Goal: Transaction & Acquisition: Purchase product/service

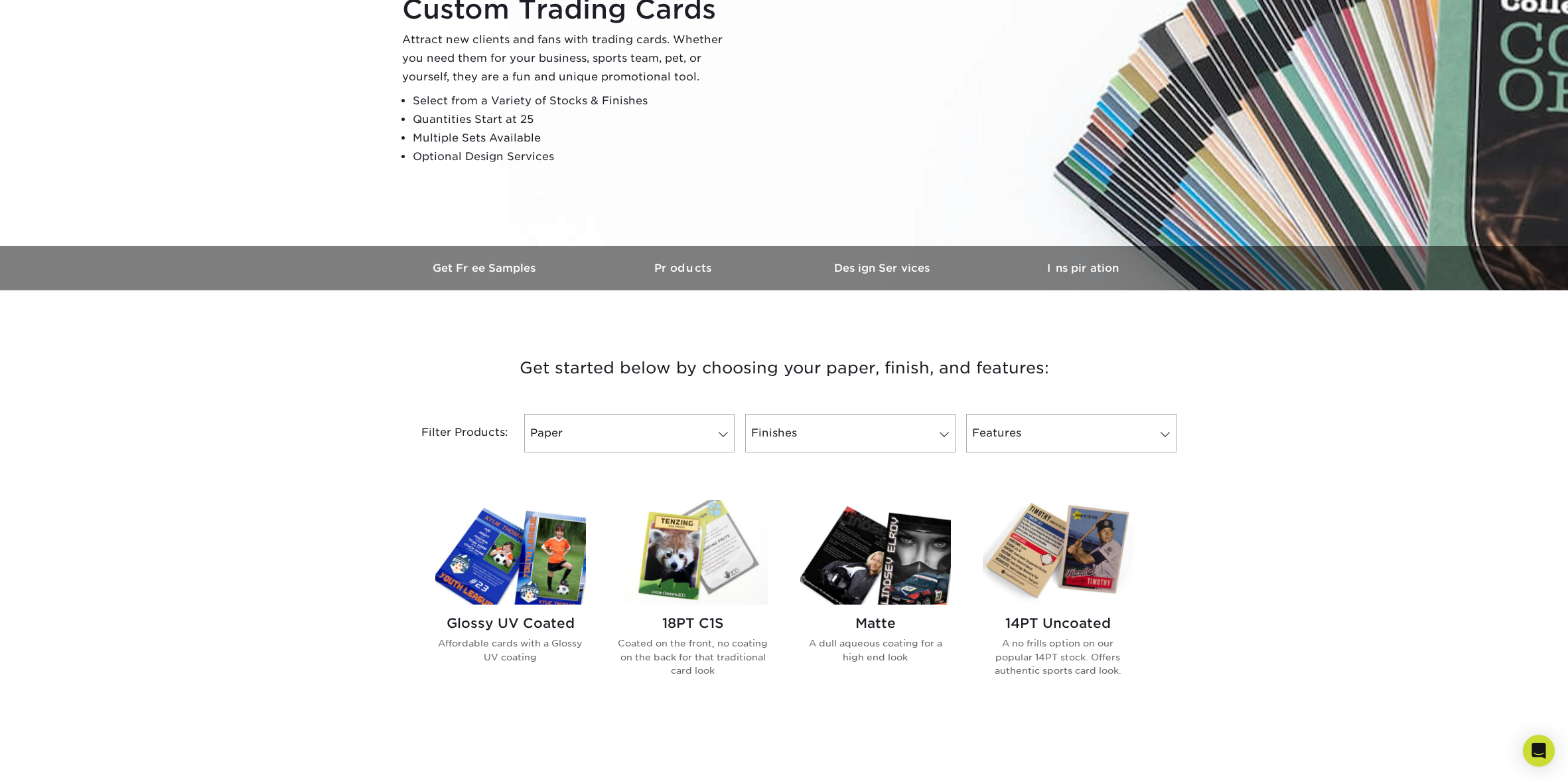
scroll to position [174, 0]
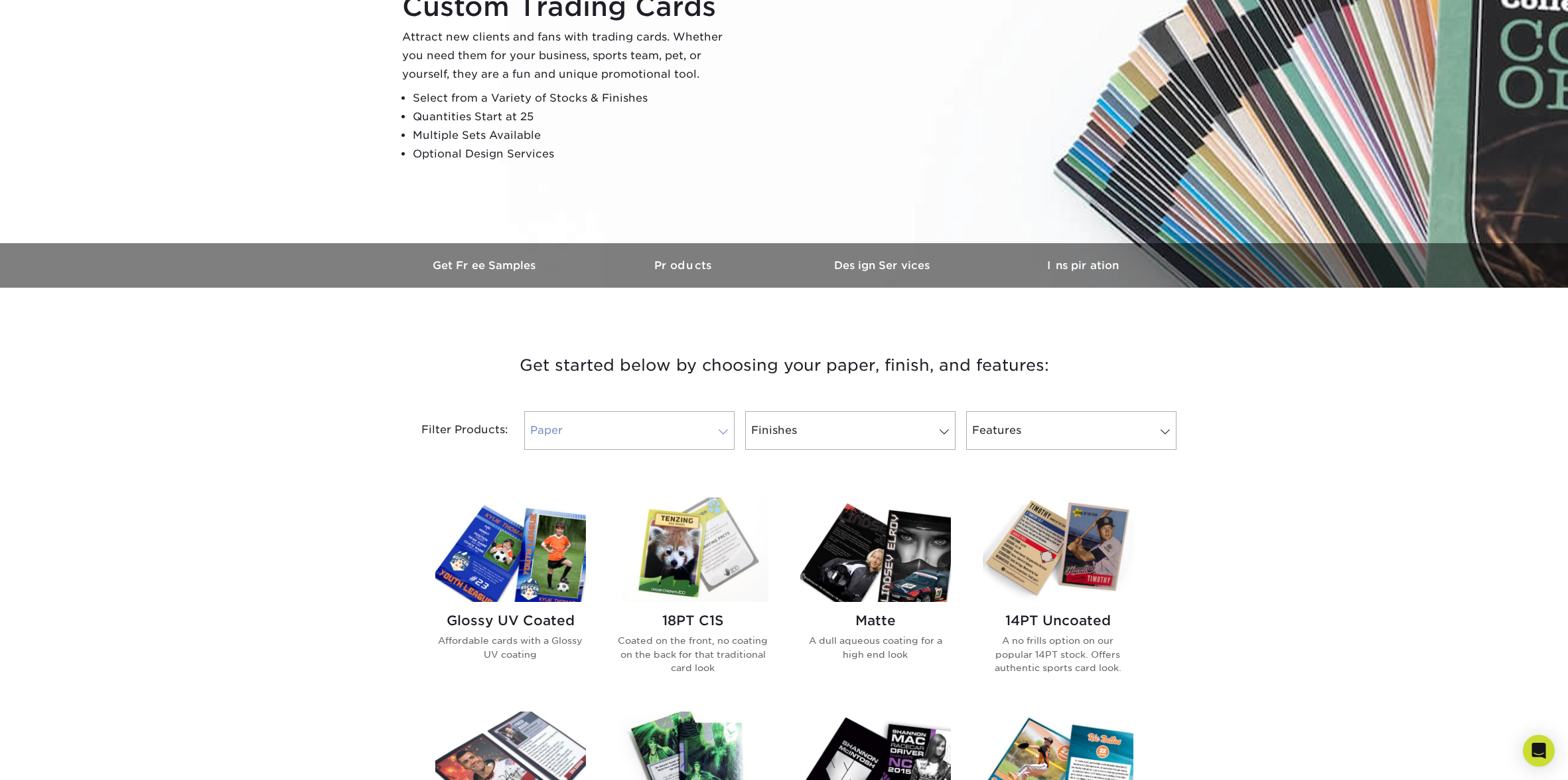
click at [722, 430] on span at bounding box center [723, 431] width 19 height 11
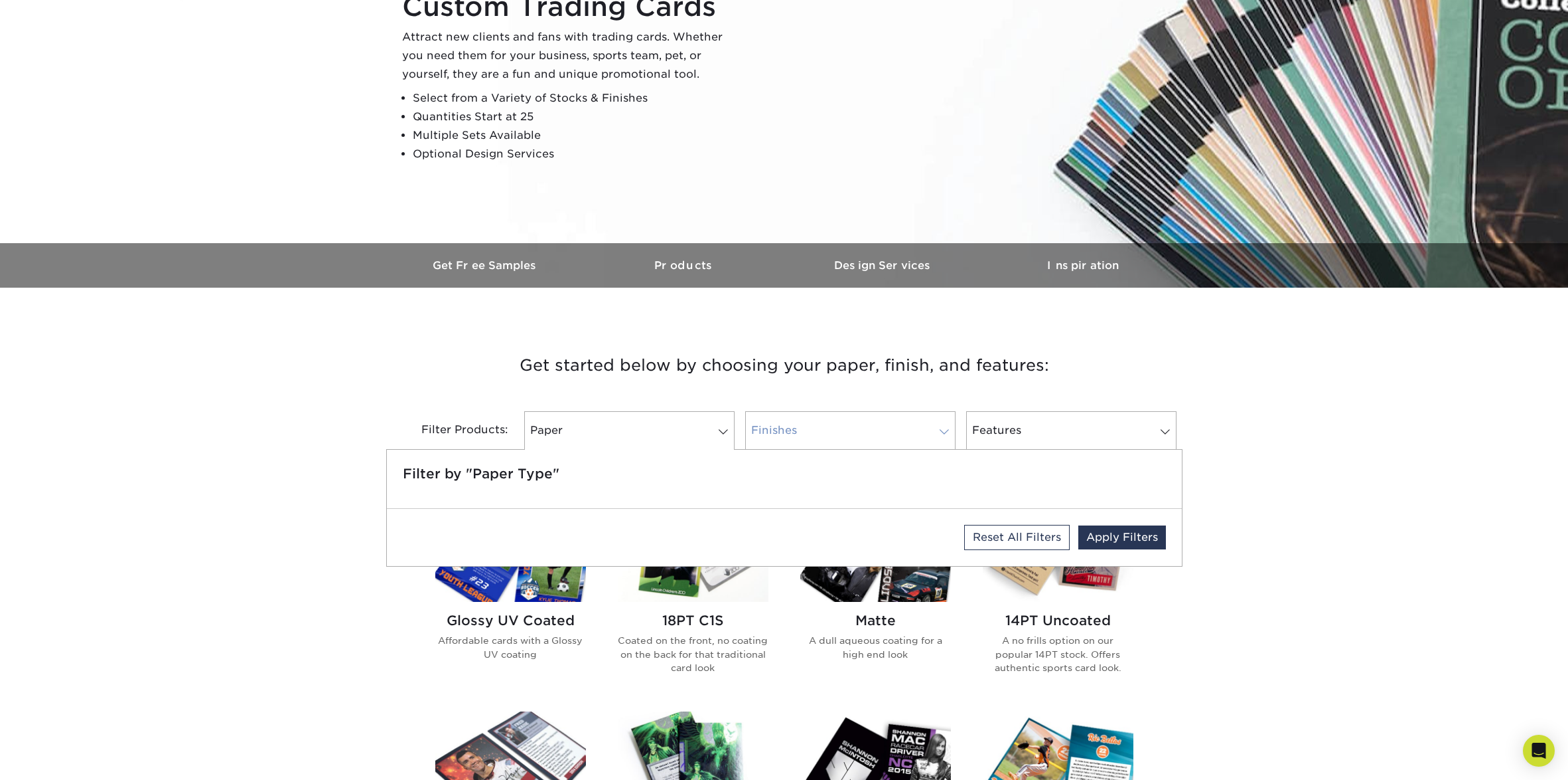
click at [943, 428] on span at bounding box center [944, 431] width 19 height 11
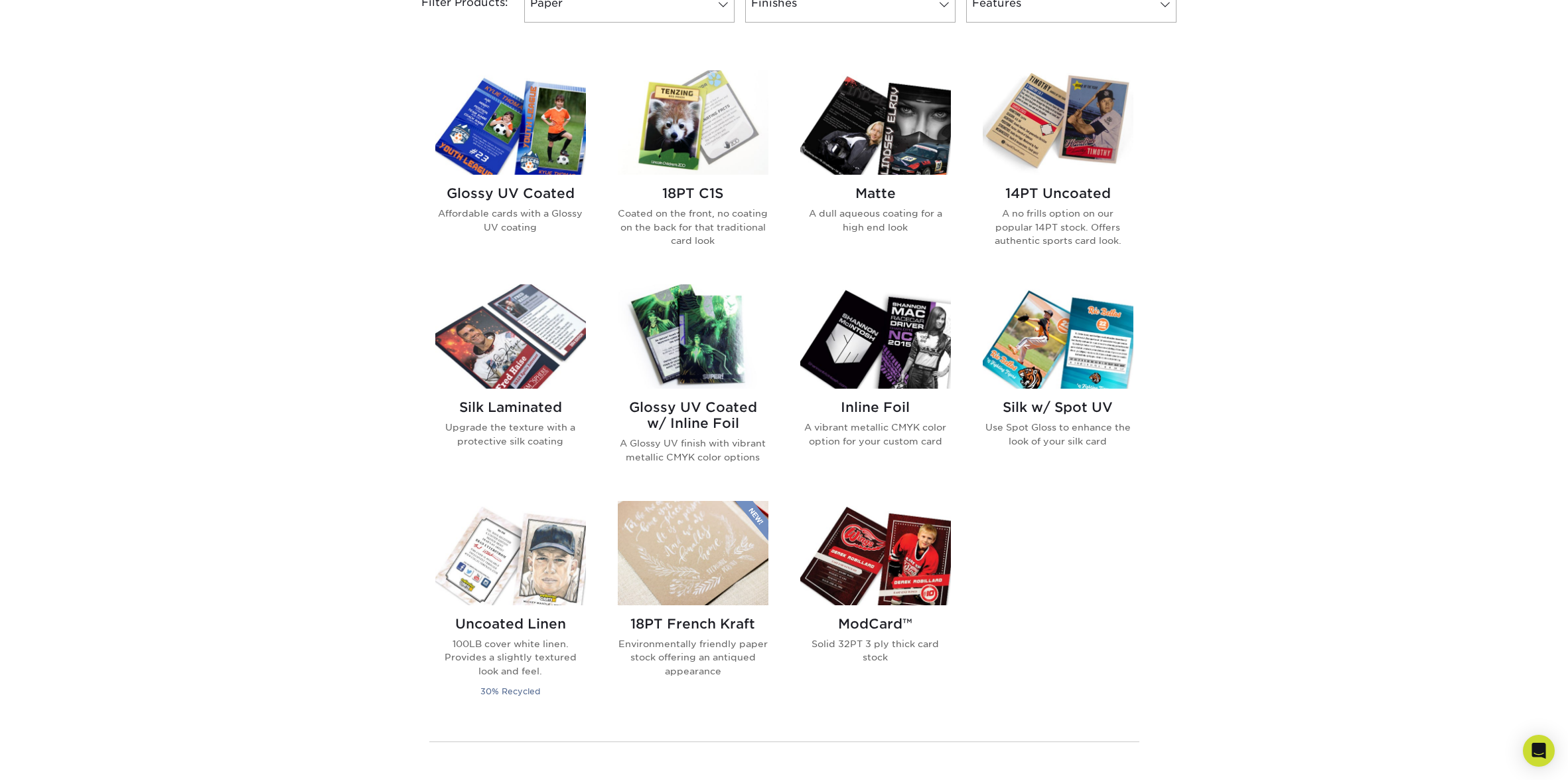
scroll to position [600, 0]
click at [870, 548] on img at bounding box center [876, 553] width 150 height 104
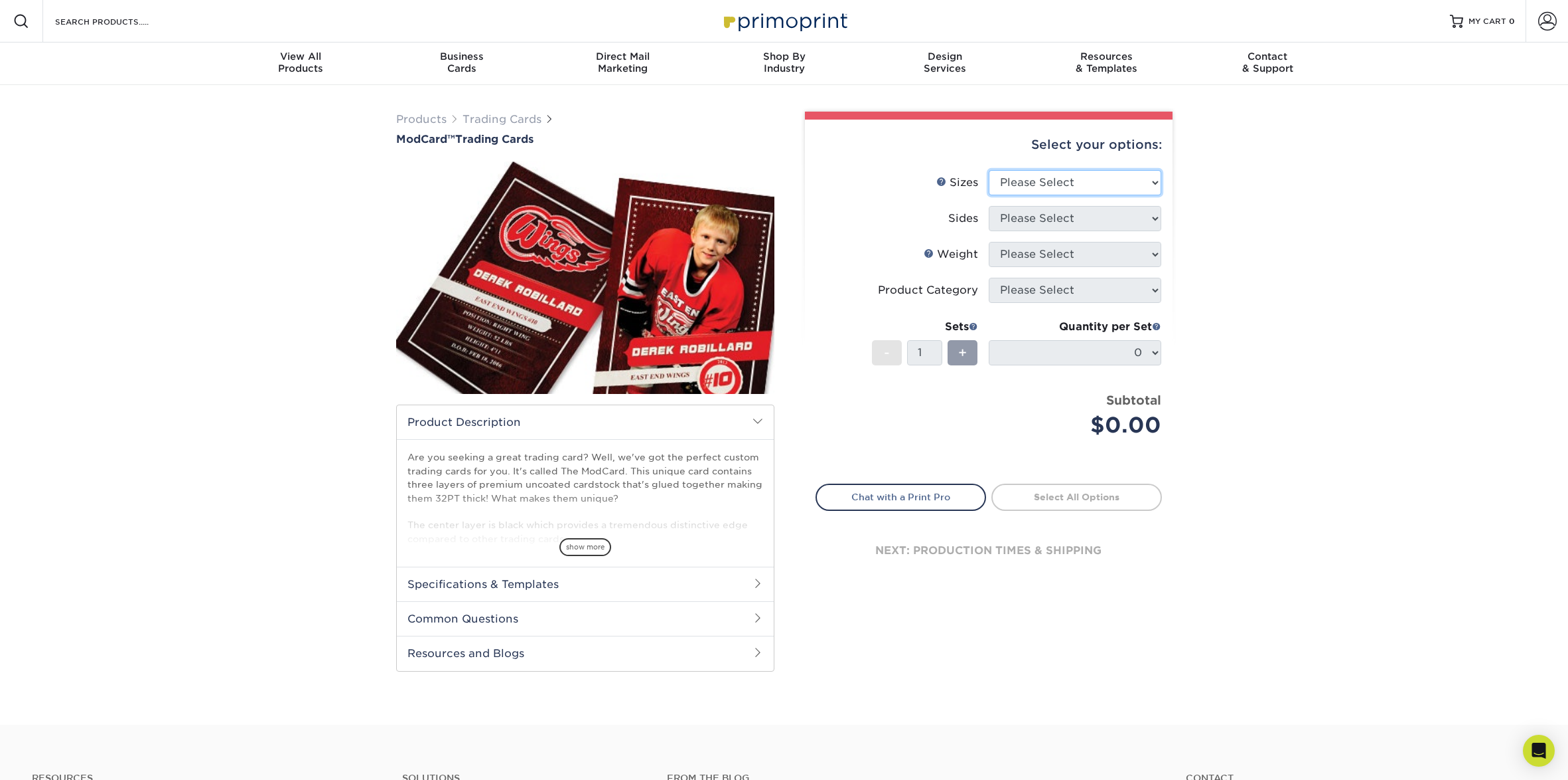
click at [1063, 180] on select "Please Select 2.5" x 3.5"" at bounding box center [1075, 182] width 172 height 25
select select "2.50x3.50"
click at [989, 170] on select "Please Select 2.5" x 3.5"" at bounding box center [1075, 182] width 172 height 25
click at [1088, 219] on select "Please Select Print Both Sides Print Front Only" at bounding box center [1075, 218] width 172 height 25
select select "13abbda7-1d64-4f25-8bb2-c179b224825d"
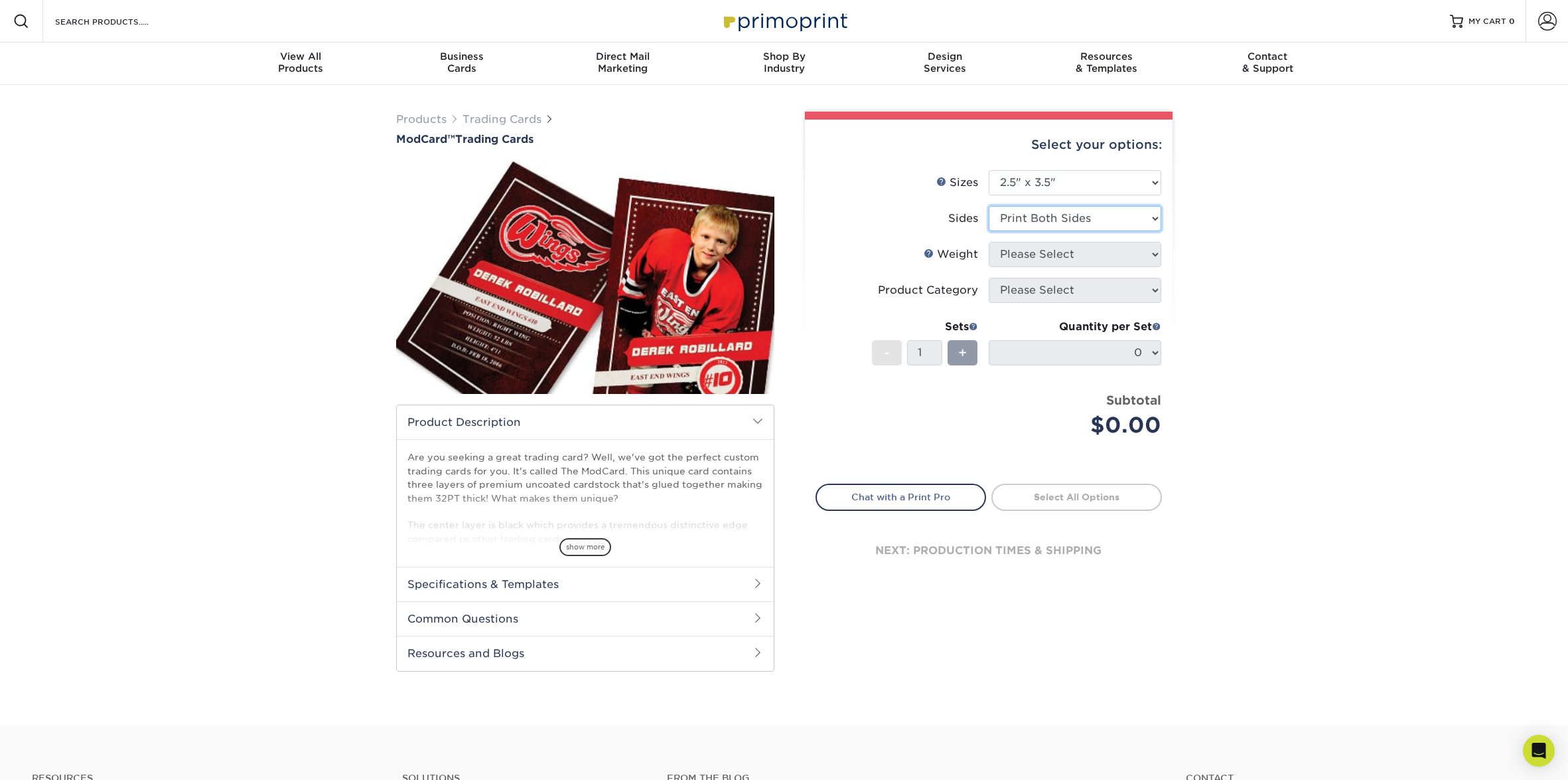
click at [989, 206] on select "Please Select Print Both Sides Print Front Only" at bounding box center [1075, 218] width 172 height 25
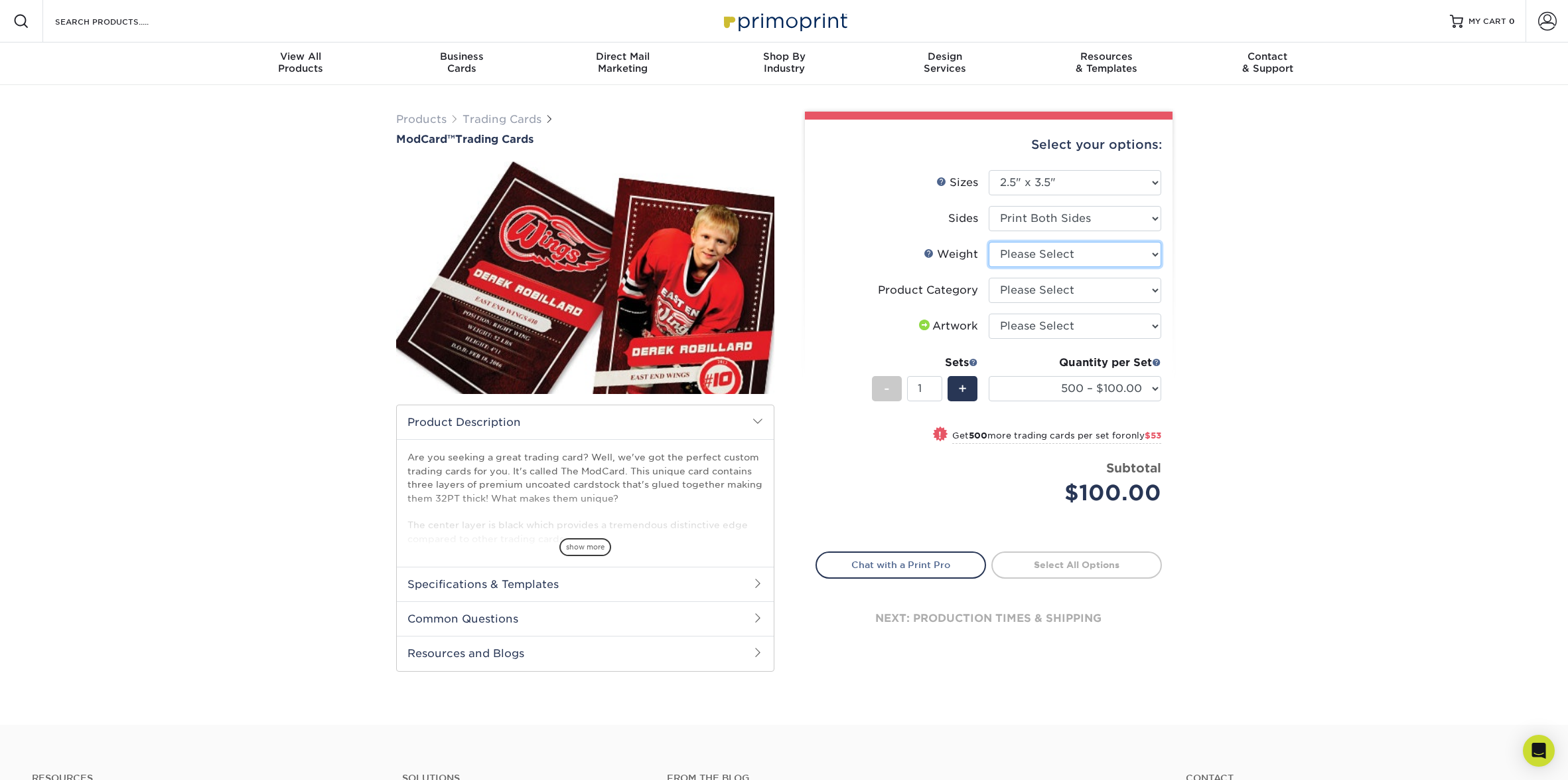
click at [1078, 254] on select "Please Select 32PTUCBLK" at bounding box center [1075, 254] width 172 height 25
select select "32PTUCBLK"
click at [989, 242] on select "Please Select 32PTUCBLK" at bounding box center [1075, 254] width 172 height 25
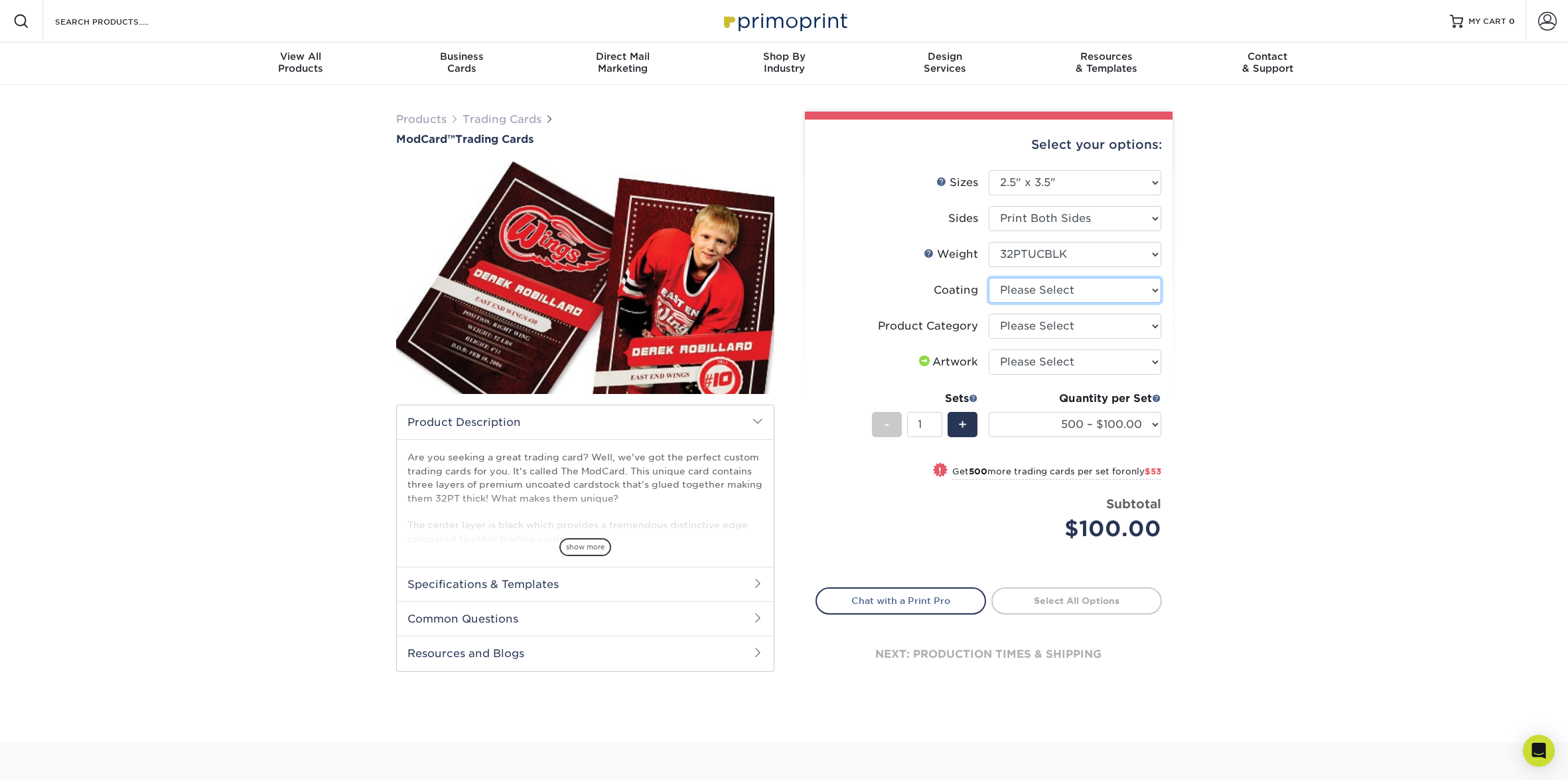
click at [1078, 290] on select at bounding box center [1075, 290] width 172 height 25
click at [1103, 326] on select "Please Select Trading Cards" at bounding box center [1075, 325] width 172 height 25
select select "c2f9bce9-36c2-409d-b101-c29d9d031e18"
click at [989, 313] on select "Please Select Trading Cards" at bounding box center [1075, 325] width 172 height 25
